Goal: Task Accomplishment & Management: Use online tool/utility

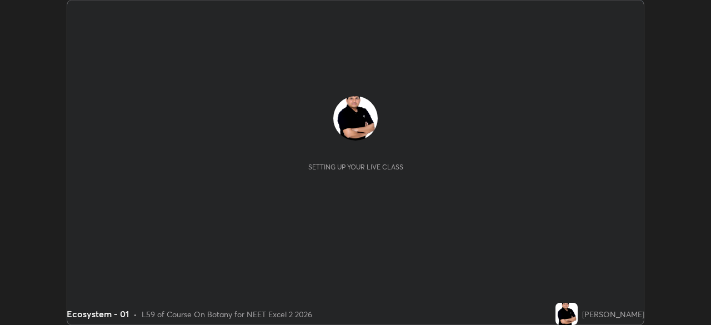
scroll to position [325, 711]
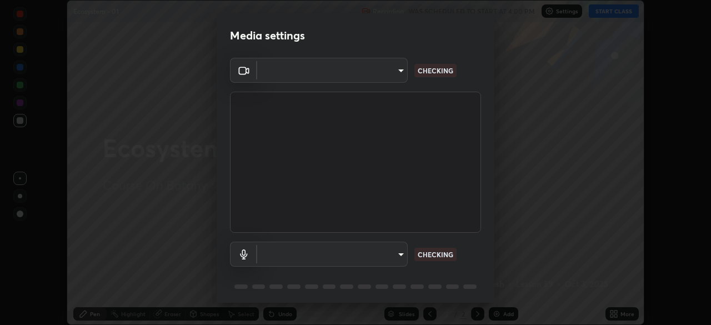
click at [400, 254] on body "Erase all Ecosystem - 01 Recording WAS SCHEDULED TO START AT 4:00 PM Settings S…" at bounding box center [355, 162] width 711 height 325
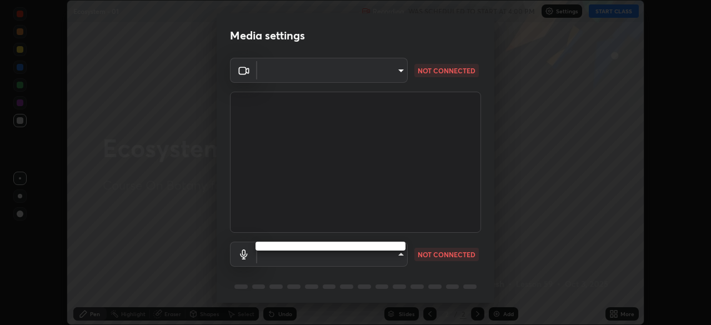
type input "c08bce05bf8d5aea718a1be68f52da0599af41aa0cc24399225b9d00f0db6711"
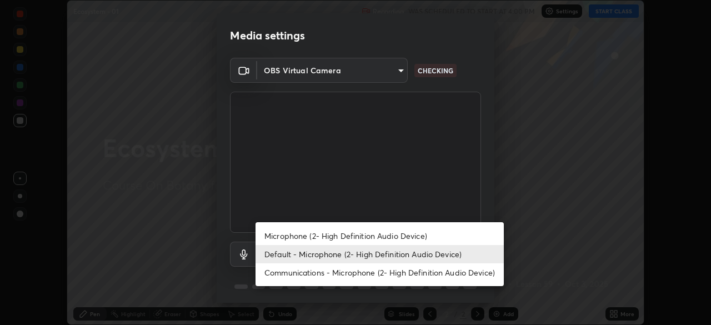
click at [408, 236] on li "Microphone (2- High Definition Audio Device)" at bounding box center [379, 236] width 248 height 18
type input "f62e13f0dc2c211b2e31b7d04ee83dbf57bd85d8f499c87d3582929809dfa27d"
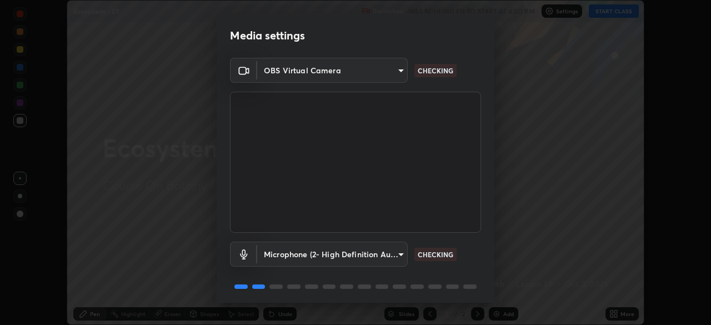
scroll to position [39, 0]
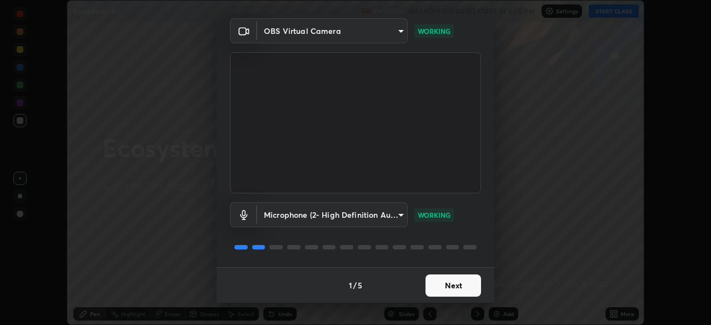
click at [436, 283] on button "Next" at bounding box center [453, 285] width 56 height 22
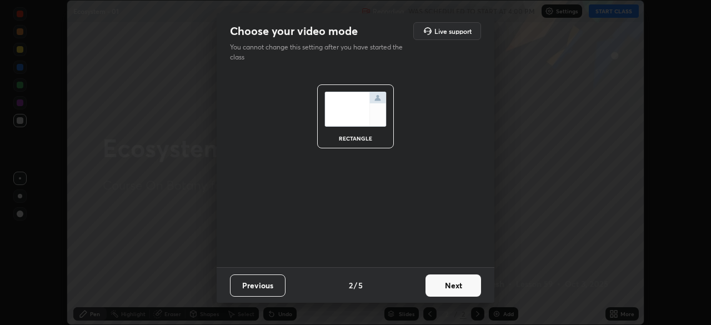
scroll to position [0, 0]
click at [443, 281] on button "Next" at bounding box center [453, 285] width 56 height 22
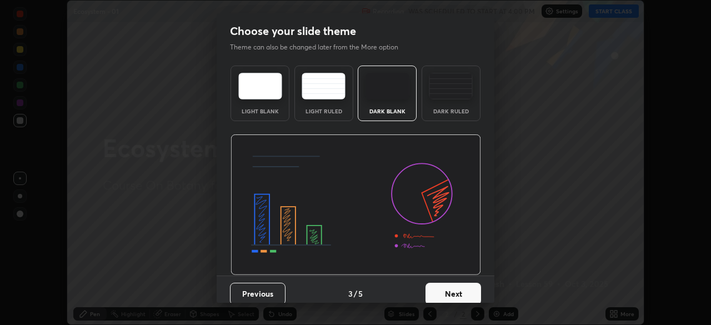
click at [455, 291] on button "Next" at bounding box center [453, 294] width 56 height 22
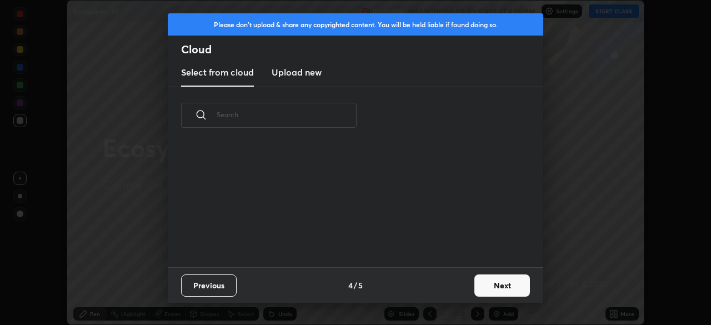
scroll to position [123, 356]
click at [486, 277] on button "Next" at bounding box center [502, 285] width 56 height 22
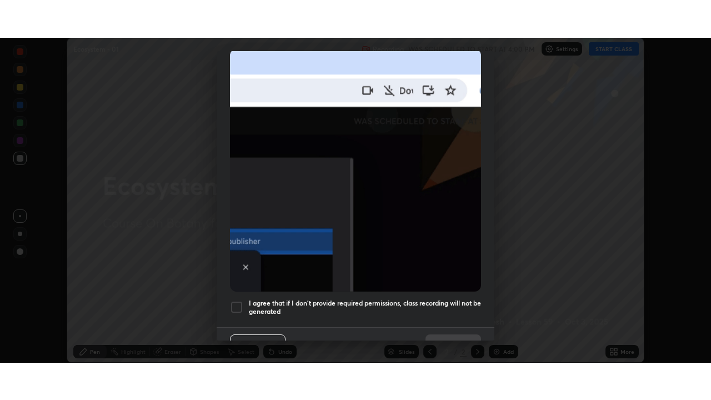
scroll to position [266, 0]
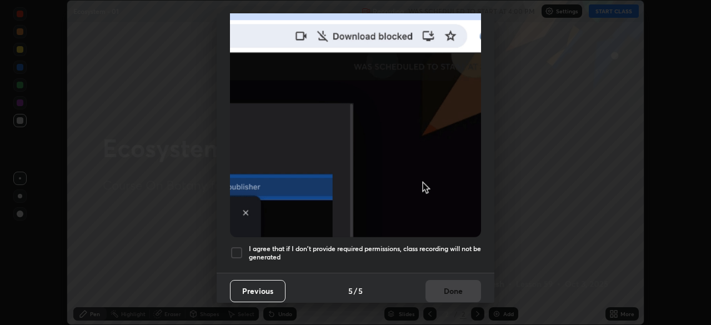
click at [239, 249] on div at bounding box center [236, 252] width 13 height 13
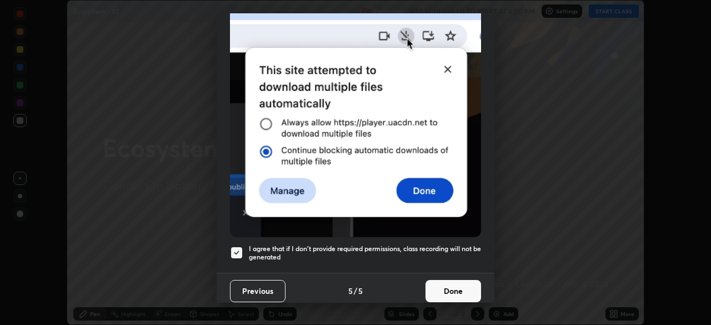
click at [445, 284] on button "Done" at bounding box center [453, 291] width 56 height 22
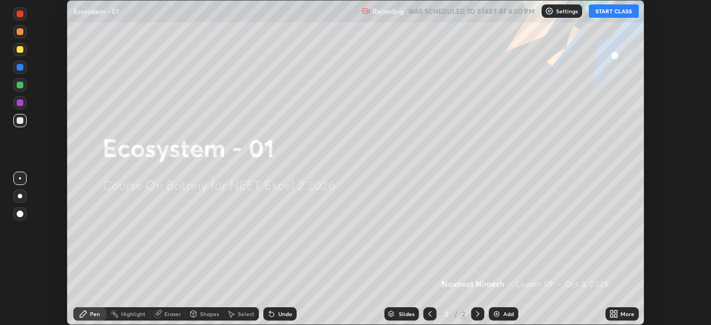
click at [611, 312] on icon at bounding box center [611, 311] width 3 height 3
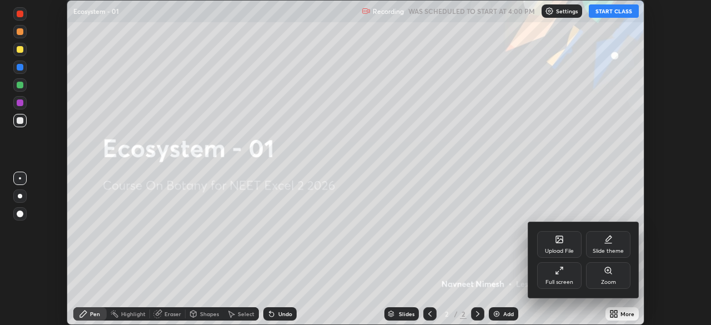
click at [558, 273] on icon at bounding box center [557, 272] width 2 height 2
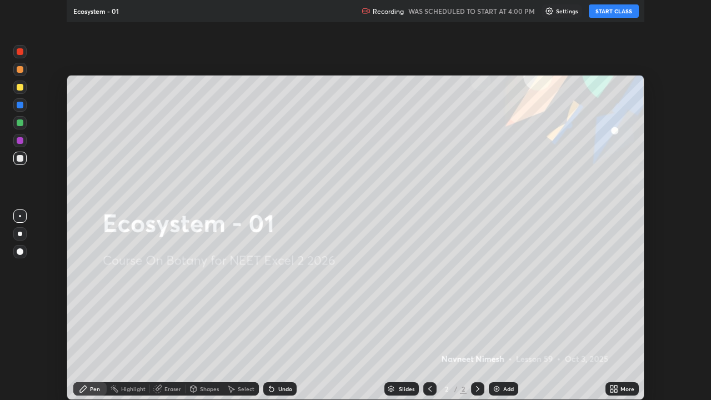
scroll to position [400, 711]
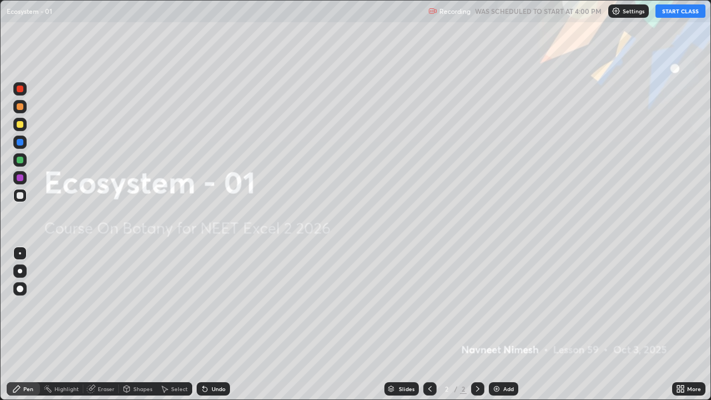
click at [669, 14] on button "START CLASS" at bounding box center [680, 10] width 50 height 13
click at [503, 324] on div "Add" at bounding box center [503, 388] width 29 height 13
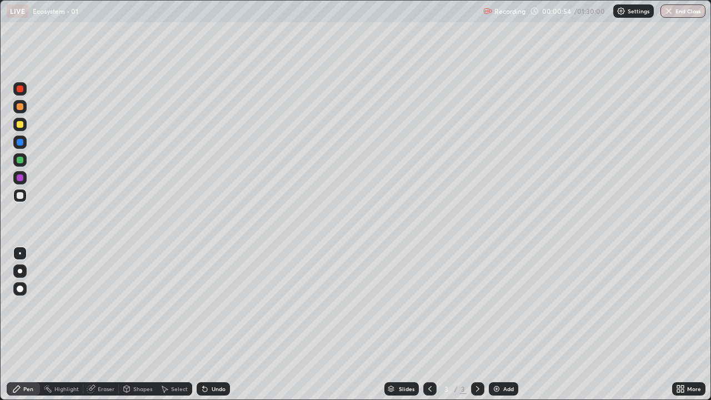
click at [18, 112] on div at bounding box center [19, 106] width 13 height 13
click at [14, 196] on div at bounding box center [19, 195] width 13 height 13
click at [21, 125] on div at bounding box center [20, 124] width 7 height 7
click at [22, 289] on div at bounding box center [20, 288] width 7 height 7
click at [26, 197] on div at bounding box center [19, 195] width 13 height 13
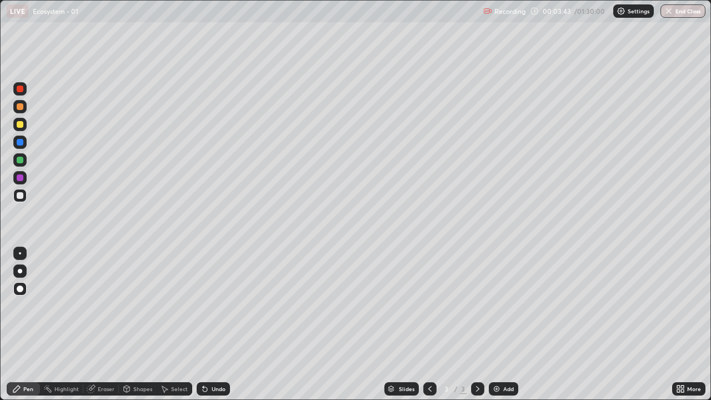
click at [21, 164] on div at bounding box center [19, 159] width 13 height 13
click at [20, 196] on div at bounding box center [20, 195] width 7 height 7
click at [22, 162] on div at bounding box center [20, 160] width 7 height 7
click at [23, 147] on div at bounding box center [19, 141] width 13 height 13
click at [25, 197] on div at bounding box center [19, 195] width 13 height 13
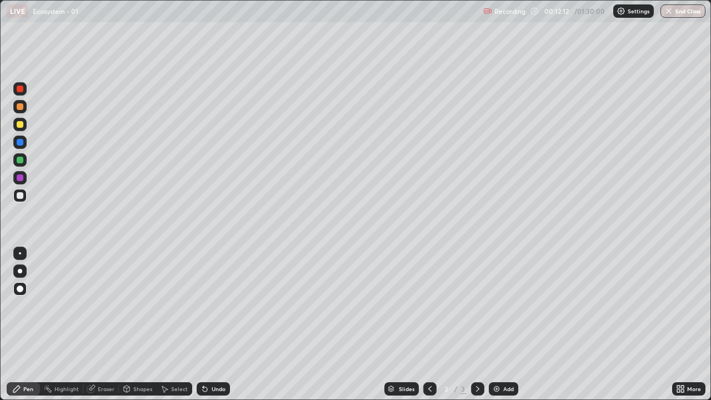
click at [22, 195] on div at bounding box center [20, 195] width 7 height 7
click at [22, 111] on div at bounding box center [19, 106] width 13 height 13
click at [501, 324] on div "Add" at bounding box center [503, 388] width 29 height 13
click at [21, 195] on div at bounding box center [20, 195] width 7 height 7
click at [20, 158] on div at bounding box center [20, 160] width 7 height 7
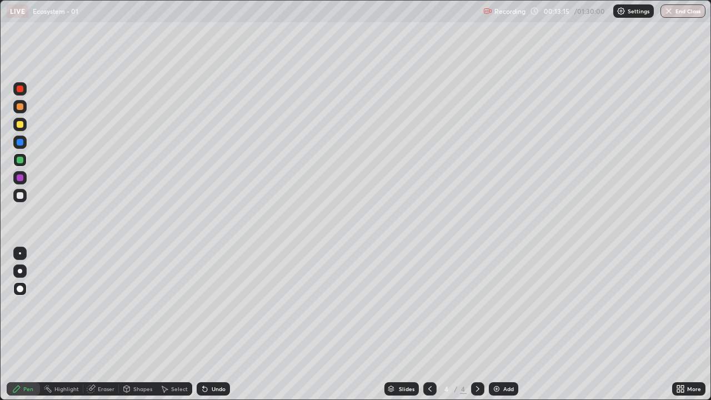
click at [137, 324] on div "Shapes" at bounding box center [142, 389] width 19 height 6
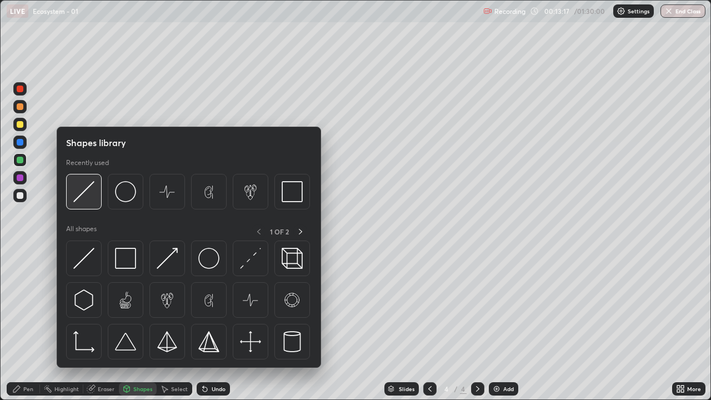
click at [84, 194] on img at bounding box center [83, 191] width 21 height 21
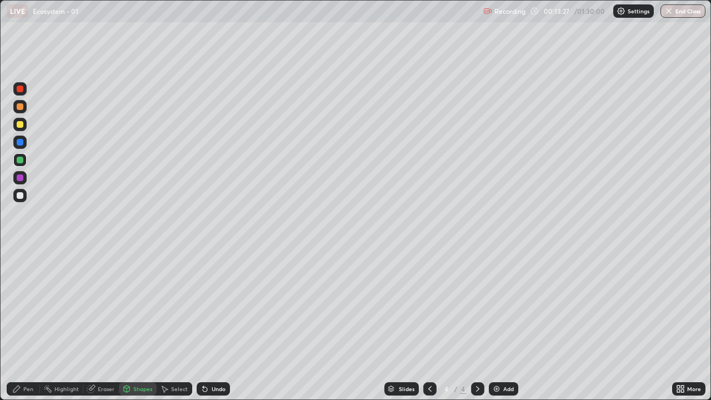
click at [35, 324] on div "Pen" at bounding box center [23, 388] width 33 height 13
click at [24, 178] on div at bounding box center [19, 177] width 13 height 13
click at [25, 164] on div at bounding box center [19, 159] width 13 height 13
click at [22, 127] on div at bounding box center [20, 124] width 7 height 7
click at [22, 197] on div at bounding box center [20, 195] width 7 height 7
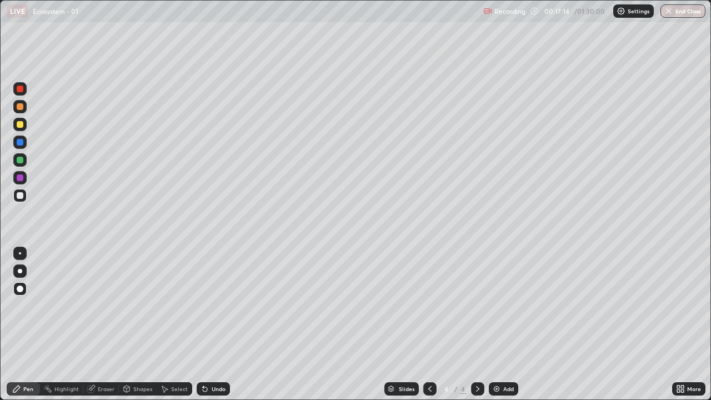
click at [503, 324] on div "Add" at bounding box center [508, 389] width 11 height 6
click at [22, 161] on div at bounding box center [20, 160] width 7 height 7
click at [203, 324] on icon at bounding box center [203, 386] width 1 height 1
click at [22, 195] on div at bounding box center [20, 195] width 7 height 7
click at [20, 108] on div at bounding box center [20, 106] width 7 height 7
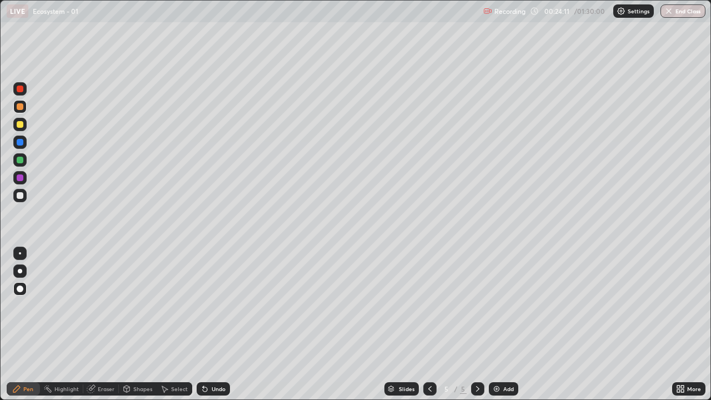
click at [17, 195] on div at bounding box center [20, 195] width 7 height 7
click at [503, 324] on div "Add" at bounding box center [508, 389] width 11 height 6
click at [22, 124] on div at bounding box center [20, 124] width 7 height 7
click at [21, 195] on div at bounding box center [20, 195] width 7 height 7
click at [22, 143] on div at bounding box center [20, 142] width 7 height 7
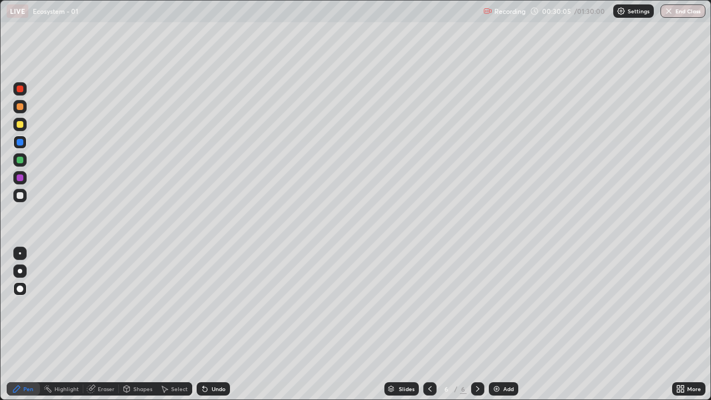
click at [21, 178] on div at bounding box center [20, 177] width 7 height 7
click at [24, 195] on div at bounding box center [19, 195] width 13 height 13
click at [19, 144] on div at bounding box center [20, 142] width 7 height 7
click at [133, 324] on div "Shapes" at bounding box center [142, 389] width 19 height 6
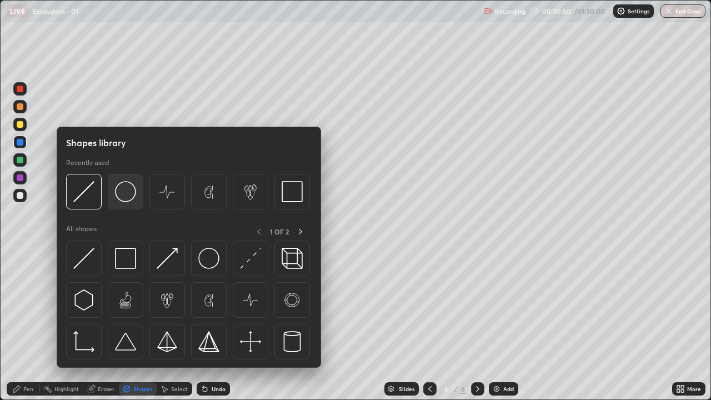
click at [123, 192] on img at bounding box center [125, 191] width 21 height 21
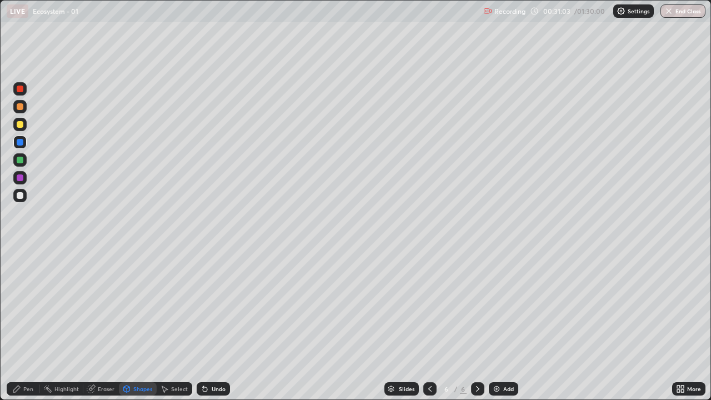
click at [21, 197] on div at bounding box center [20, 195] width 7 height 7
click at [22, 195] on div at bounding box center [20, 195] width 7 height 7
click at [20, 125] on div at bounding box center [20, 124] width 7 height 7
click at [209, 324] on div "Undo" at bounding box center [213, 388] width 33 height 13
click at [27, 324] on div "Pen" at bounding box center [28, 389] width 10 height 6
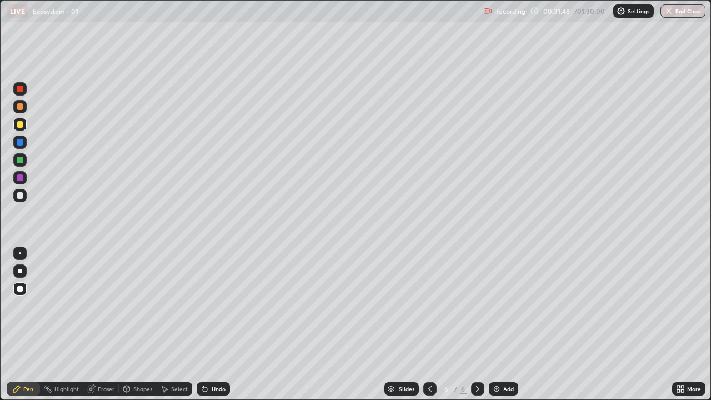
click at [21, 179] on div at bounding box center [20, 177] width 7 height 7
click at [206, 324] on icon at bounding box center [204, 388] width 9 height 9
click at [208, 324] on div "Undo" at bounding box center [213, 388] width 33 height 13
click at [23, 194] on div at bounding box center [20, 195] width 7 height 7
click at [24, 111] on div at bounding box center [19, 106] width 13 height 13
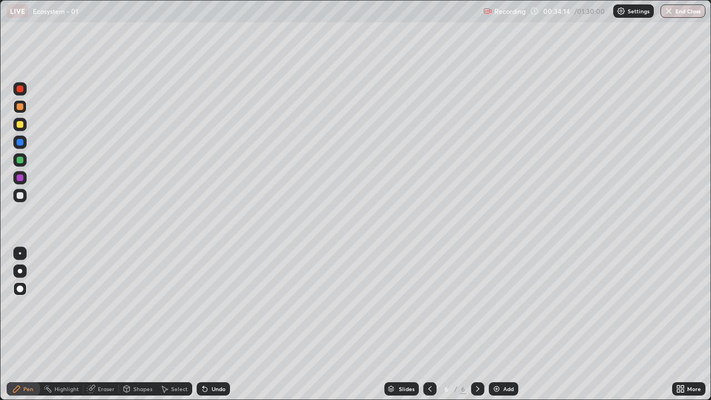
click at [20, 107] on div at bounding box center [20, 106] width 7 height 7
click at [20, 194] on div at bounding box center [20, 195] width 7 height 7
click at [26, 108] on div at bounding box center [19, 106] width 13 height 13
click at [19, 194] on div at bounding box center [20, 195] width 7 height 7
click at [499, 324] on img at bounding box center [496, 388] width 9 height 9
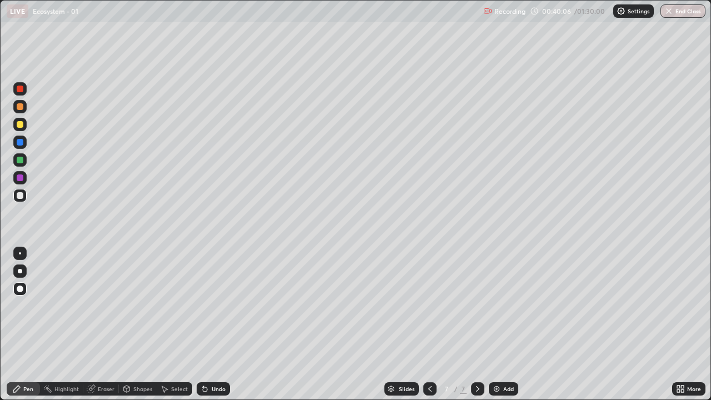
click at [24, 196] on div at bounding box center [19, 195] width 13 height 13
click at [200, 324] on icon at bounding box center [204, 388] width 9 height 9
click at [203, 324] on icon at bounding box center [203, 386] width 1 height 1
click at [20, 197] on div at bounding box center [20, 195] width 7 height 7
click at [21, 124] on div at bounding box center [20, 124] width 7 height 7
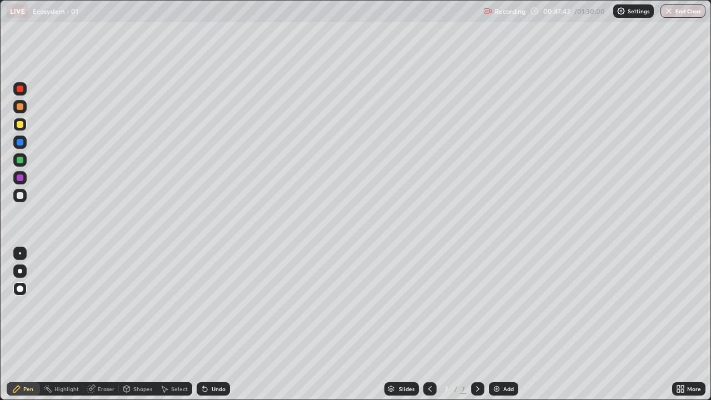
click at [19, 196] on div at bounding box center [20, 195] width 7 height 7
click at [22, 144] on div at bounding box center [20, 142] width 7 height 7
click at [499, 324] on img at bounding box center [496, 388] width 9 height 9
click at [20, 180] on div at bounding box center [20, 177] width 7 height 7
click at [20, 193] on div at bounding box center [20, 195] width 7 height 7
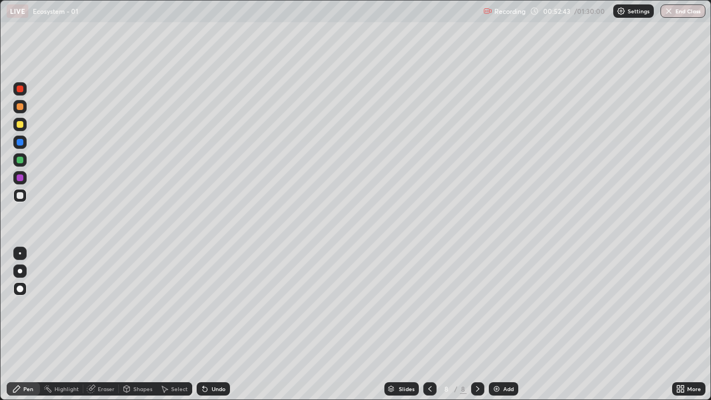
click at [203, 324] on icon at bounding box center [203, 386] width 1 height 1
click at [20, 160] on div at bounding box center [20, 160] width 7 height 7
click at [20, 143] on div at bounding box center [20, 142] width 7 height 7
click at [203, 324] on icon at bounding box center [203, 386] width 1 height 1
click at [19, 195] on div at bounding box center [20, 195] width 7 height 7
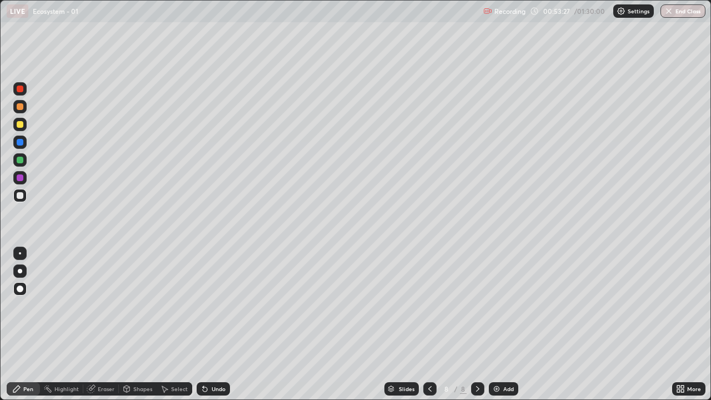
click at [203, 324] on icon at bounding box center [203, 386] width 1 height 1
click at [22, 195] on div at bounding box center [20, 195] width 7 height 7
click at [21, 195] on div at bounding box center [20, 195] width 7 height 7
click at [19, 179] on div at bounding box center [20, 177] width 7 height 7
click at [22, 197] on div at bounding box center [20, 195] width 7 height 7
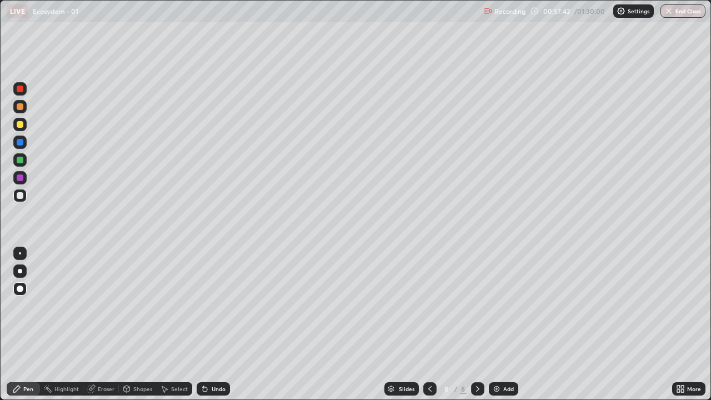
click at [211, 324] on div "Undo" at bounding box center [213, 388] width 33 height 13
click at [503, 324] on div "Add" at bounding box center [508, 389] width 11 height 6
click at [21, 144] on div at bounding box center [20, 142] width 7 height 7
click at [24, 125] on div at bounding box center [19, 124] width 13 height 13
click at [200, 324] on icon at bounding box center [204, 388] width 9 height 9
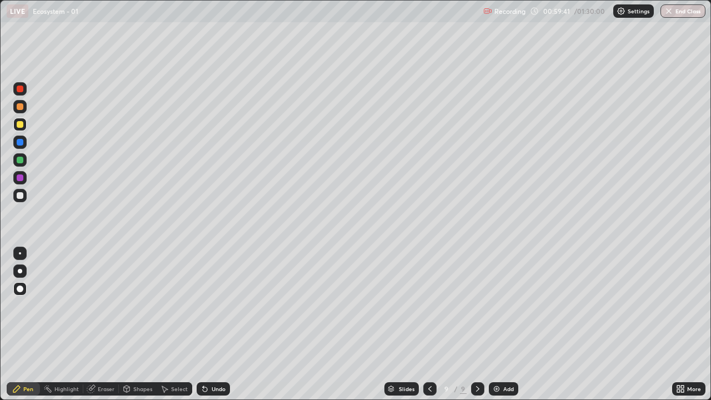
click at [207, 324] on icon at bounding box center [204, 388] width 9 height 9
click at [22, 198] on div at bounding box center [19, 195] width 13 height 13
click at [208, 324] on div "Undo" at bounding box center [213, 388] width 33 height 13
click at [20, 195] on div at bounding box center [20, 195] width 7 height 7
click at [498, 324] on img at bounding box center [496, 388] width 9 height 9
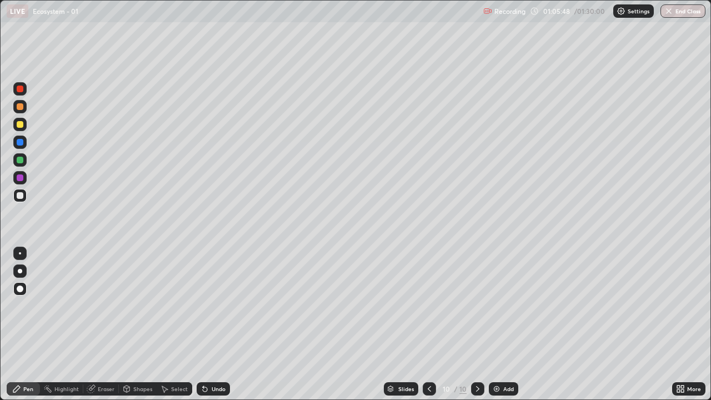
click at [25, 178] on div at bounding box center [19, 177] width 13 height 13
click at [204, 324] on icon at bounding box center [205, 389] width 4 height 4
click at [22, 194] on div at bounding box center [20, 195] width 7 height 7
click at [203, 324] on icon at bounding box center [203, 386] width 1 height 1
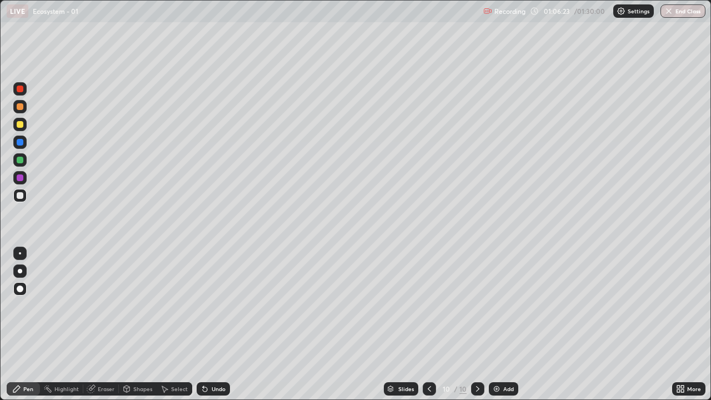
click at [203, 324] on icon at bounding box center [203, 386] width 1 height 1
click at [25, 128] on div at bounding box center [19, 124] width 13 height 13
click at [19, 107] on div at bounding box center [20, 106] width 7 height 7
click at [22, 159] on div at bounding box center [20, 160] width 7 height 7
click at [24, 195] on div at bounding box center [19, 195] width 13 height 13
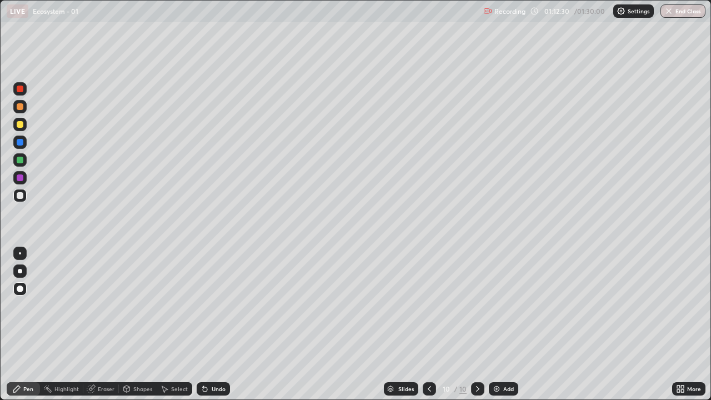
click at [20, 125] on div at bounding box center [20, 124] width 7 height 7
click at [23, 143] on div at bounding box center [20, 142] width 7 height 7
click at [214, 324] on div "Undo" at bounding box center [213, 388] width 33 height 13
click at [212, 324] on div "Undo" at bounding box center [219, 389] width 14 height 6
click at [22, 197] on div at bounding box center [20, 195] width 7 height 7
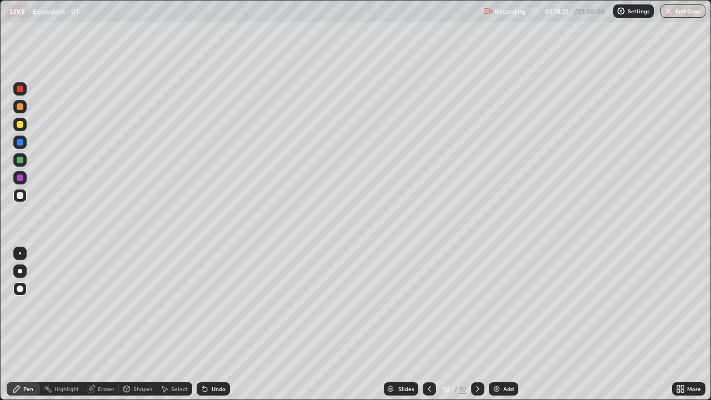
click at [503, 324] on div "Add" at bounding box center [508, 389] width 11 height 6
click at [24, 179] on div at bounding box center [19, 177] width 13 height 13
click at [21, 198] on div at bounding box center [20, 195] width 7 height 7
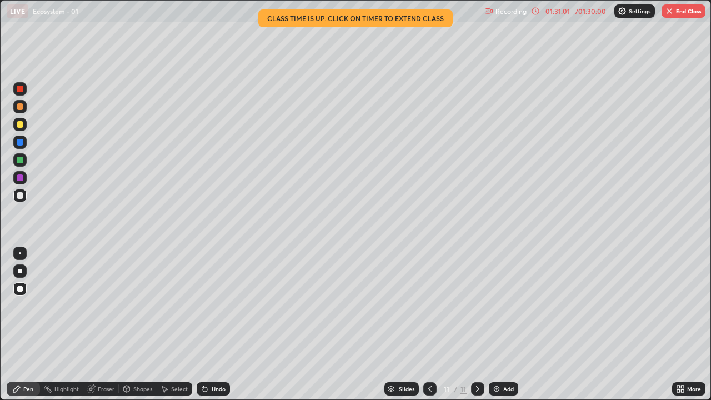
click at [684, 16] on button "End Class" at bounding box center [683, 10] width 44 height 13
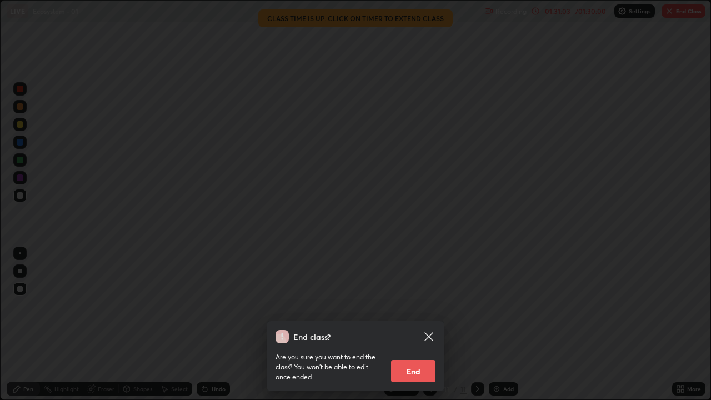
click at [417, 324] on button "End" at bounding box center [413, 371] width 44 height 22
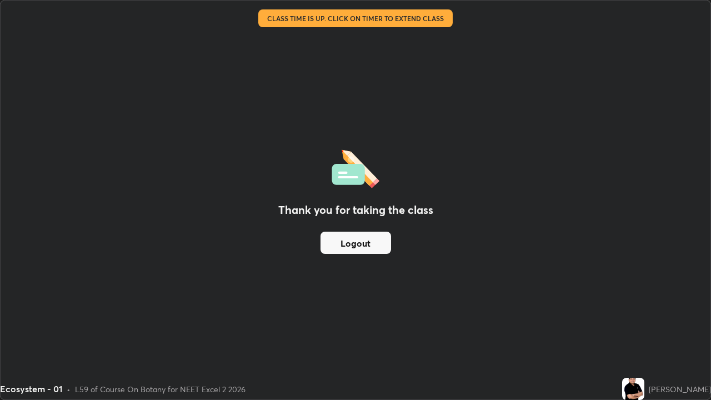
click at [359, 251] on button "Logout" at bounding box center [355, 243] width 71 height 22
